Goal: Use online tool/utility: Utilize a website feature to perform a specific function

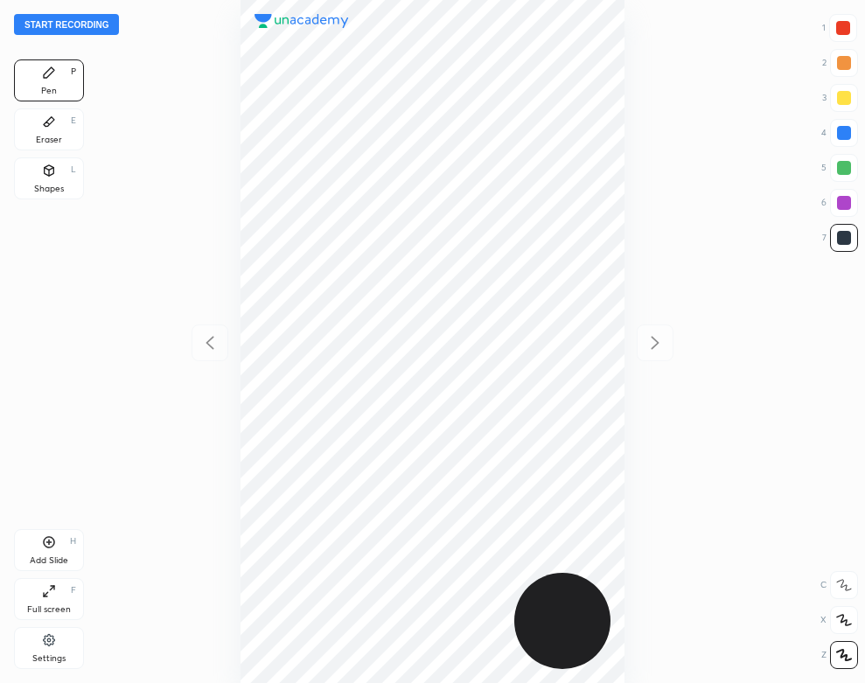
scroll to position [683, 585]
click at [91, 27] on button "Start recording" at bounding box center [66, 24] width 105 height 21
click at [46, 649] on div "Settings" at bounding box center [49, 648] width 70 height 42
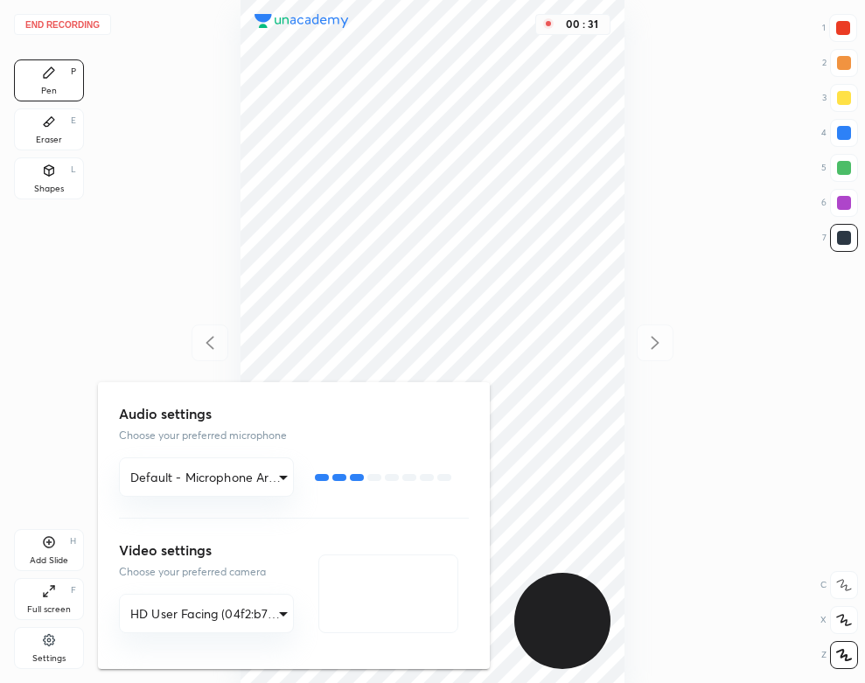
click at [194, 115] on div at bounding box center [432, 341] width 865 height 683
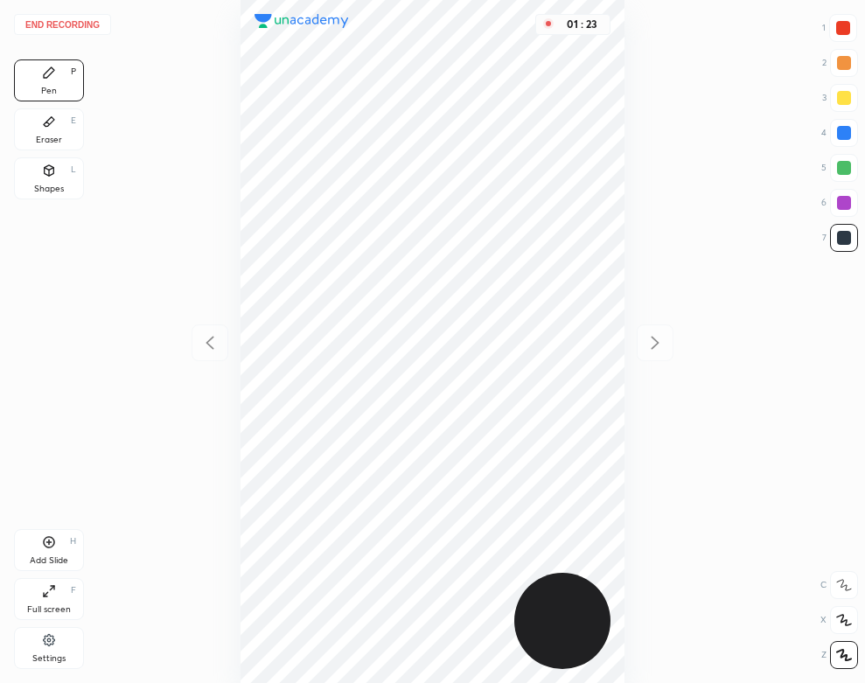
click at [627, 332] on div "01 : 23" at bounding box center [432, 341] width 585 height 683
click at [45, 187] on div "Shapes" at bounding box center [49, 188] width 30 height 9
click at [61, 85] on div "Pen P" at bounding box center [49, 80] width 70 height 42
click at [63, 552] on div "Add Slide H" at bounding box center [49, 550] width 70 height 42
click at [43, 567] on div "Add Slide H" at bounding box center [49, 550] width 70 height 42
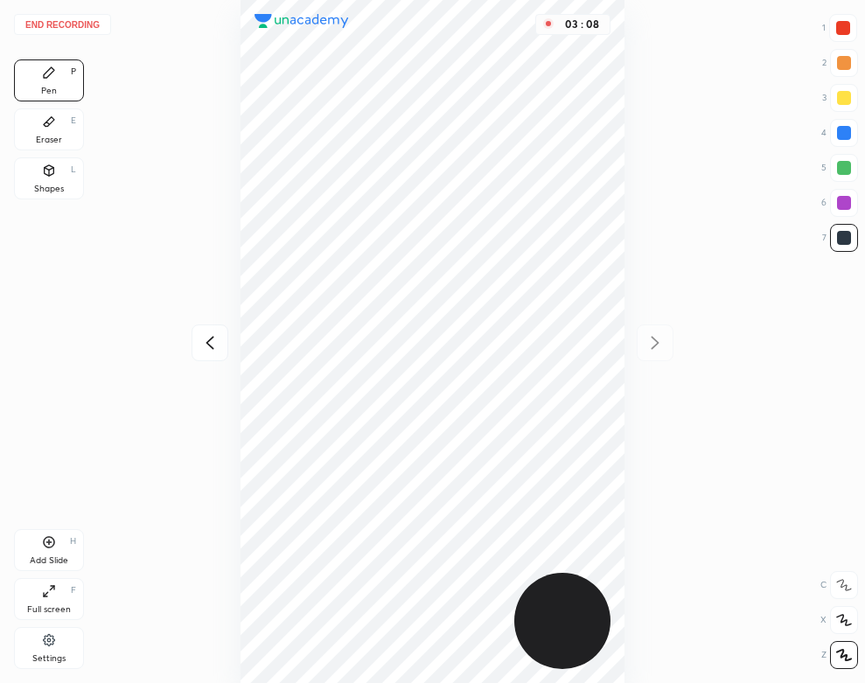
click at [24, 178] on div "Shapes L" at bounding box center [49, 178] width 70 height 42
click at [58, 92] on div "Pen P" at bounding box center [49, 80] width 70 height 42
click at [81, 21] on button "End recording" at bounding box center [62, 24] width 97 height 21
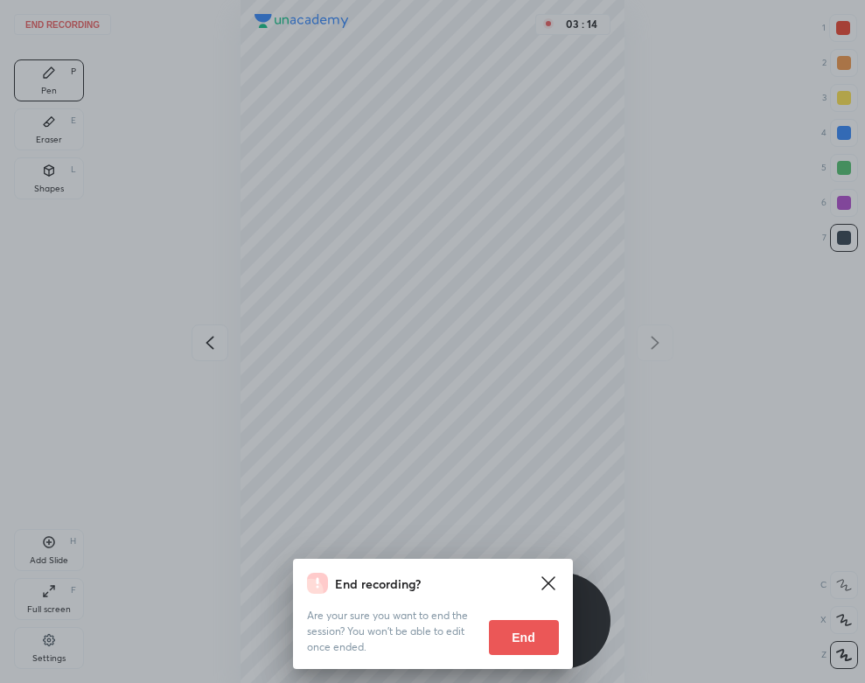
click at [511, 637] on button "End" at bounding box center [524, 637] width 70 height 35
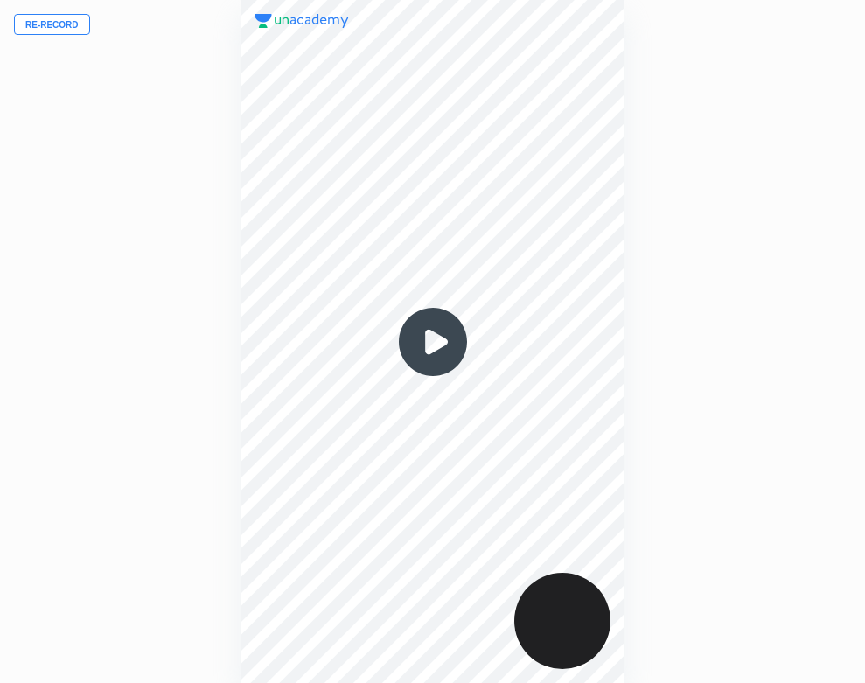
click at [420, 347] on img at bounding box center [433, 342] width 84 height 84
